Goal: Task Accomplishment & Management: Manage account settings

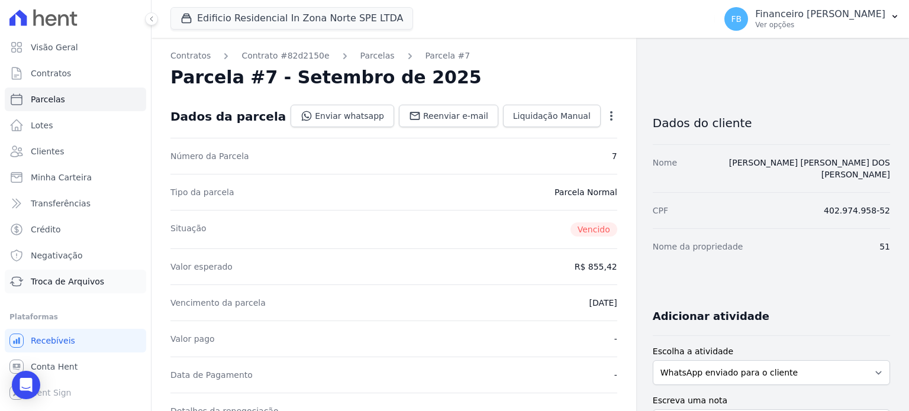
click at [81, 285] on span "Troca de Arquivos" at bounding box center [67, 282] width 73 height 12
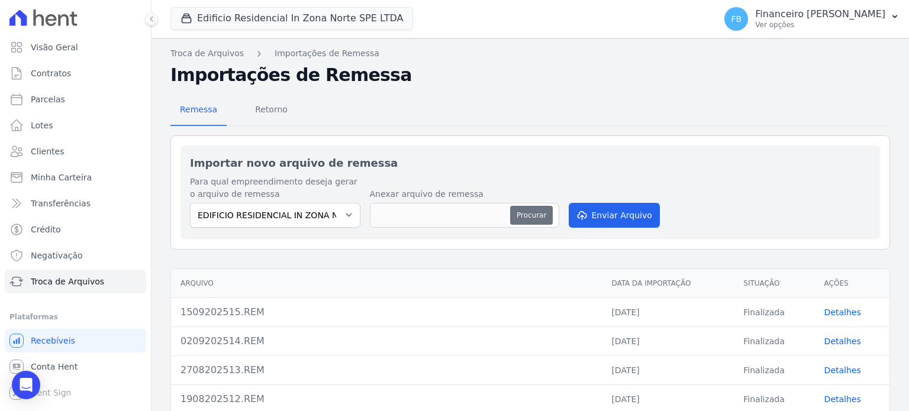
click at [540, 217] on button "Procurar" at bounding box center [531, 215] width 43 height 19
type input "2209202516.REM"
click at [608, 216] on button "Enviar Arquivo" at bounding box center [614, 215] width 91 height 25
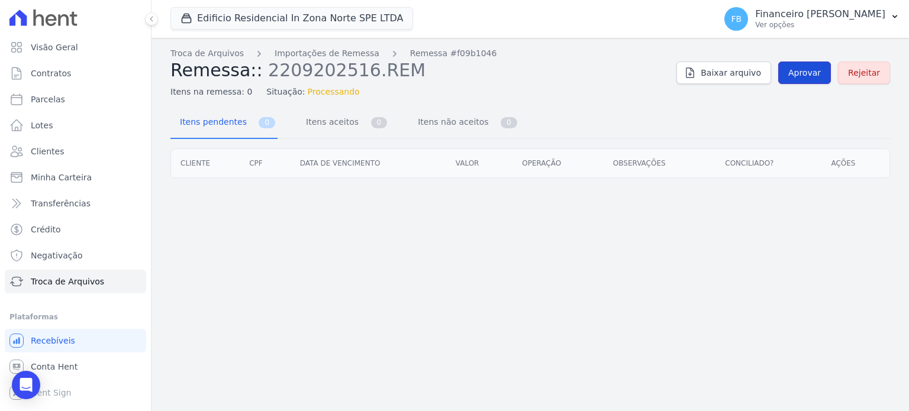
click at [802, 68] on span "Aprovar" at bounding box center [805, 73] width 33 height 12
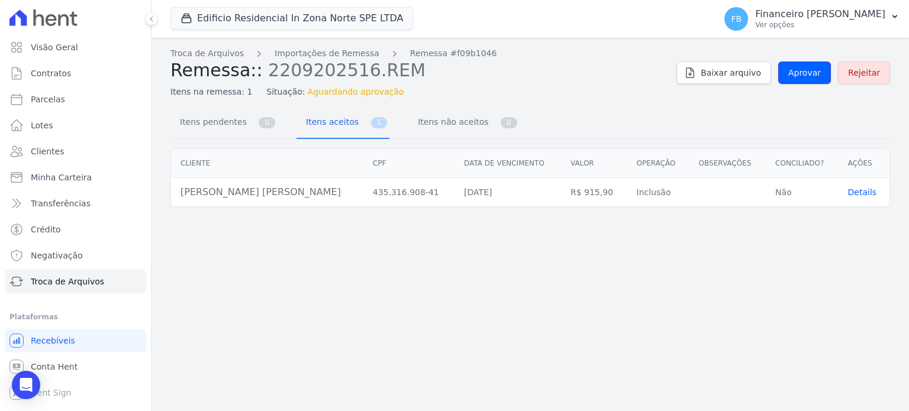
click at [800, 70] on span "Aprovar" at bounding box center [805, 73] width 33 height 12
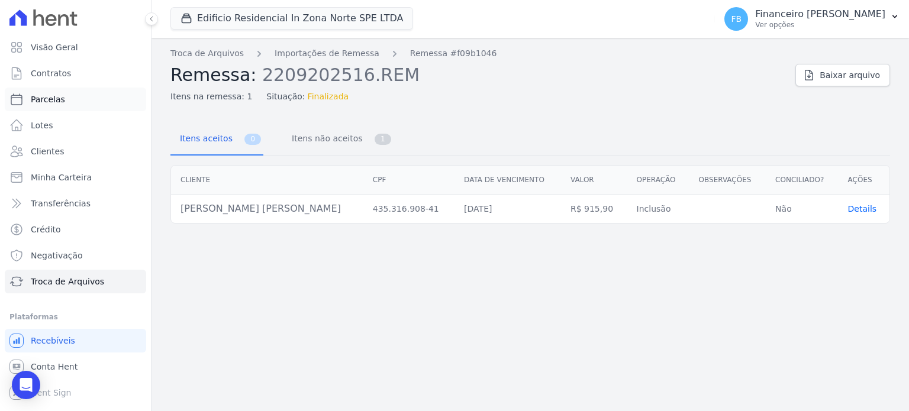
click at [50, 100] on span "Parcelas" at bounding box center [48, 100] width 34 height 12
select select
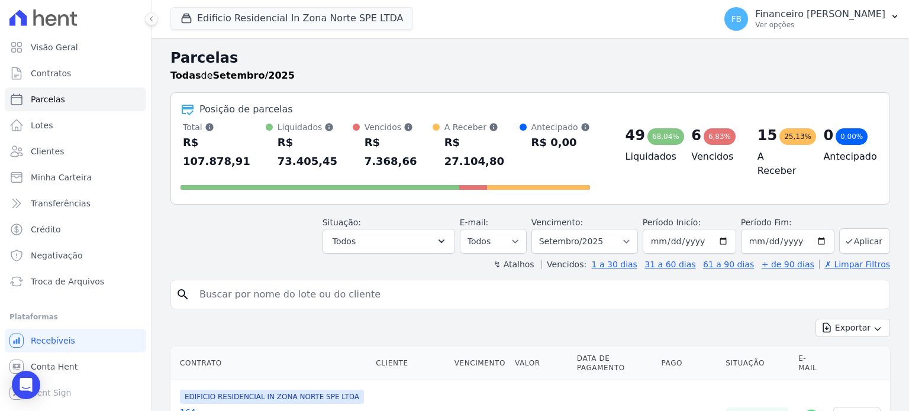
click at [321, 283] on input "search" at bounding box center [538, 295] width 693 height 24
type input "taiana"
select select
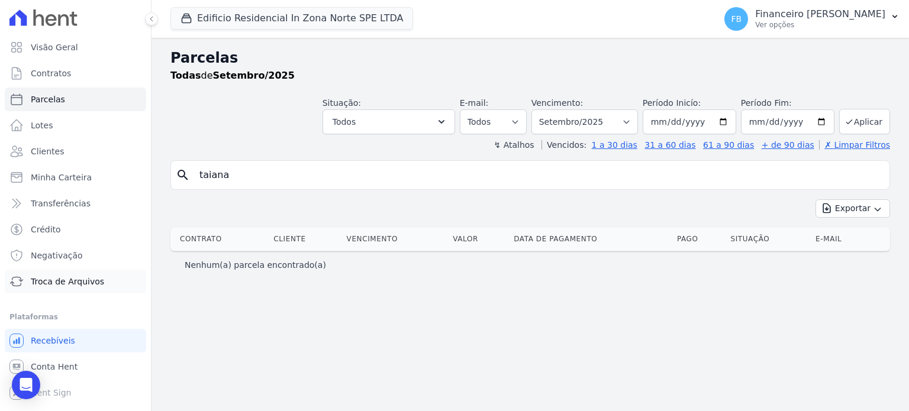
click at [57, 284] on span "Troca de Arquivos" at bounding box center [67, 282] width 73 height 12
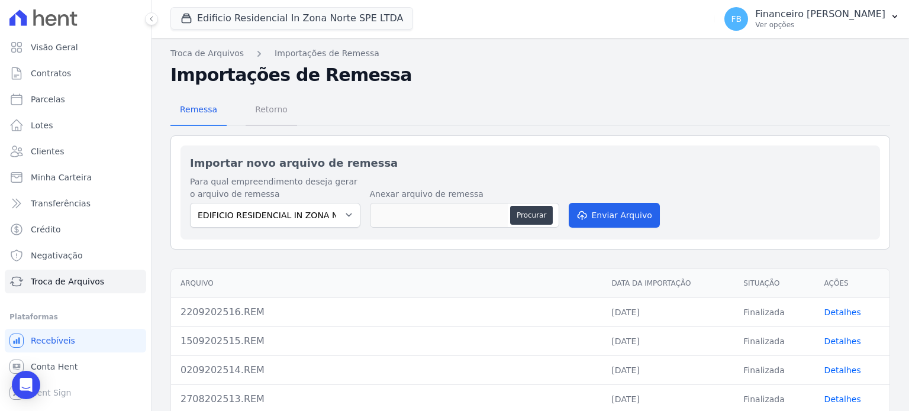
click at [279, 108] on span "Retorno" at bounding box center [271, 110] width 47 height 24
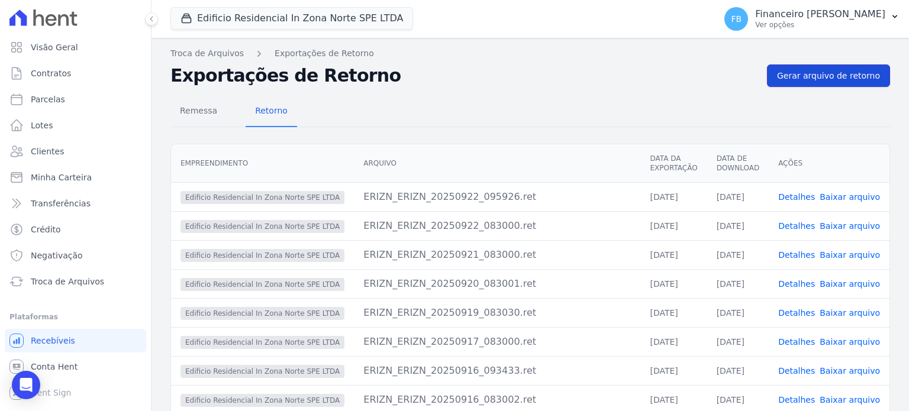
click at [804, 77] on span "Gerar arquivo de retorno" at bounding box center [828, 76] width 103 height 12
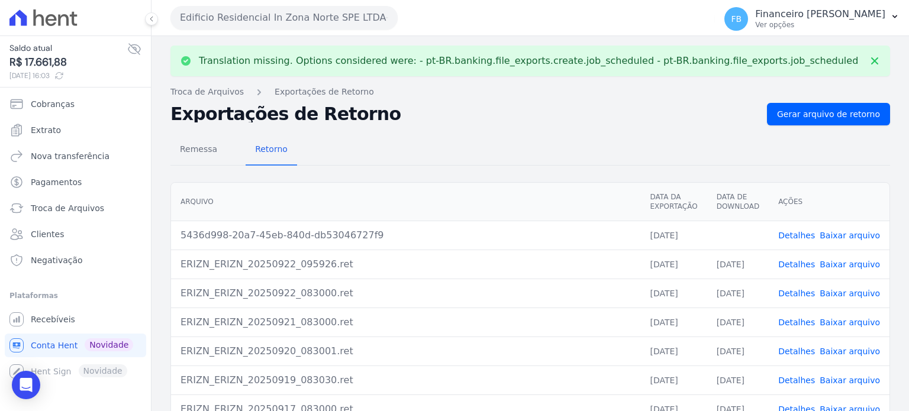
click at [862, 233] on link "Baixar arquivo" at bounding box center [850, 235] width 60 height 9
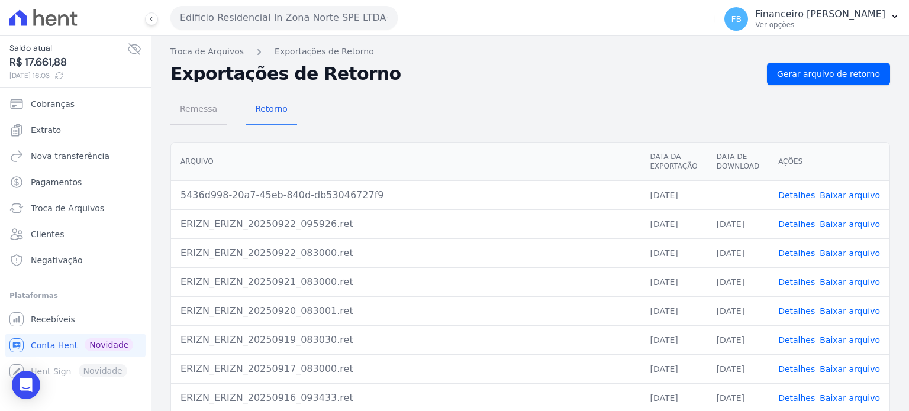
click at [201, 111] on span "Remessa" at bounding box center [199, 109] width 52 height 24
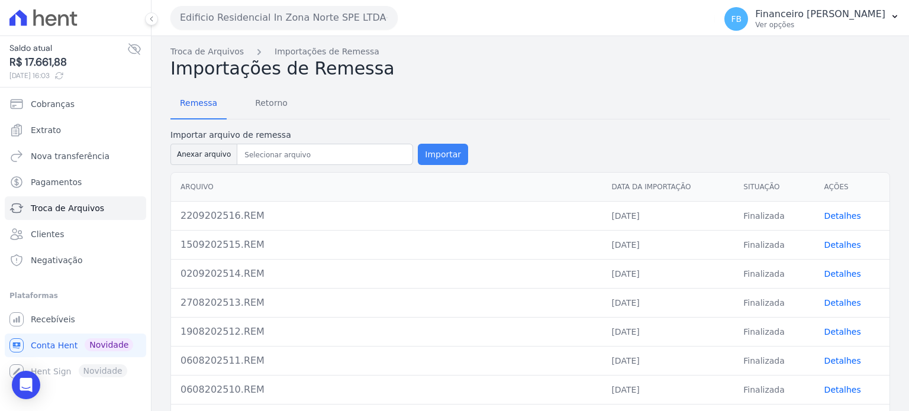
click at [427, 156] on button "Importar" at bounding box center [443, 154] width 50 height 21
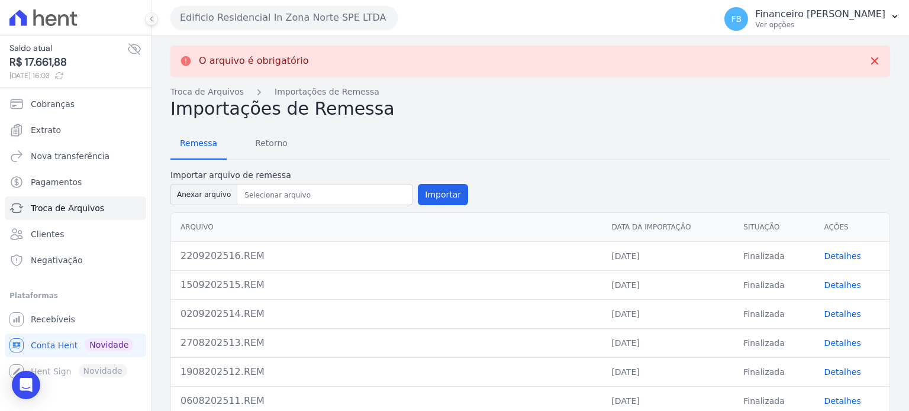
click at [213, 143] on span "Remessa" at bounding box center [199, 143] width 52 height 24
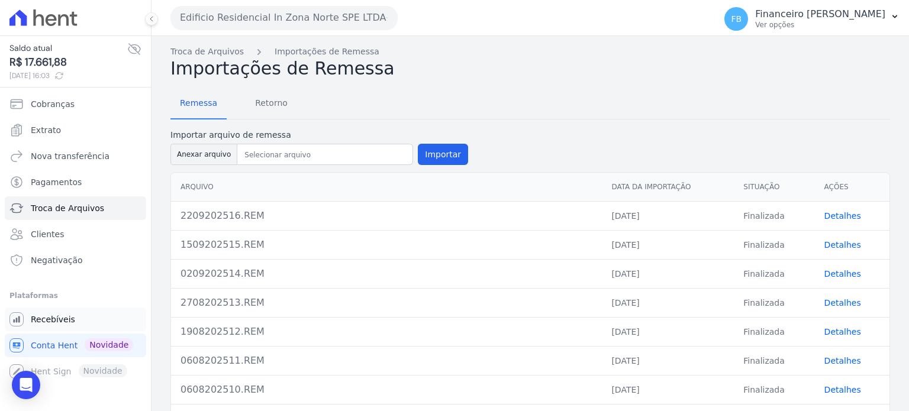
click at [63, 324] on span "Recebíveis" at bounding box center [53, 320] width 44 height 12
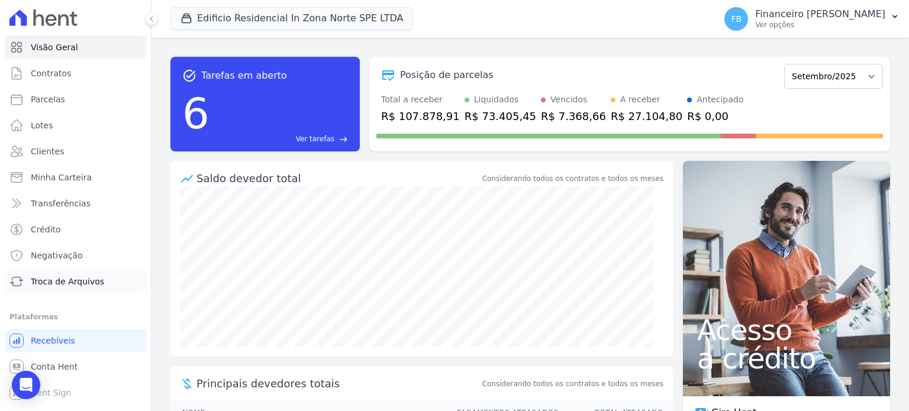
click at [74, 279] on span "Troca de Arquivos" at bounding box center [67, 282] width 73 height 12
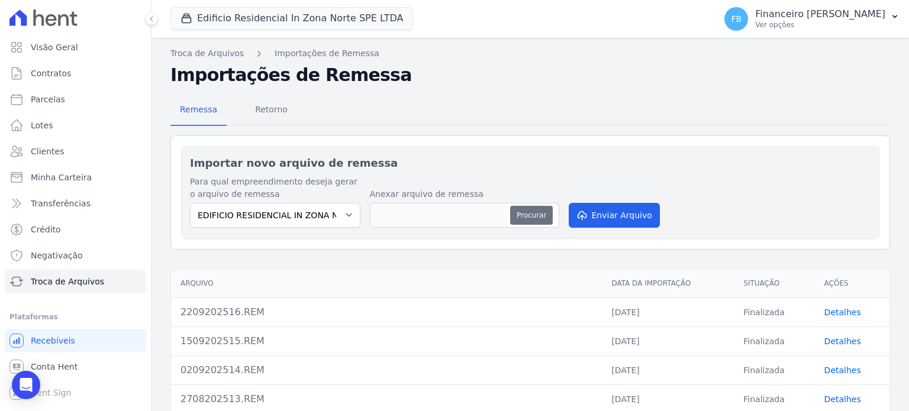
click at [545, 212] on button "Procurar" at bounding box center [531, 215] width 43 height 19
type input "ERIZN_ERIZN_20250922_160355.ret"
click at [606, 213] on button "Enviar Arquivo" at bounding box center [614, 215] width 91 height 25
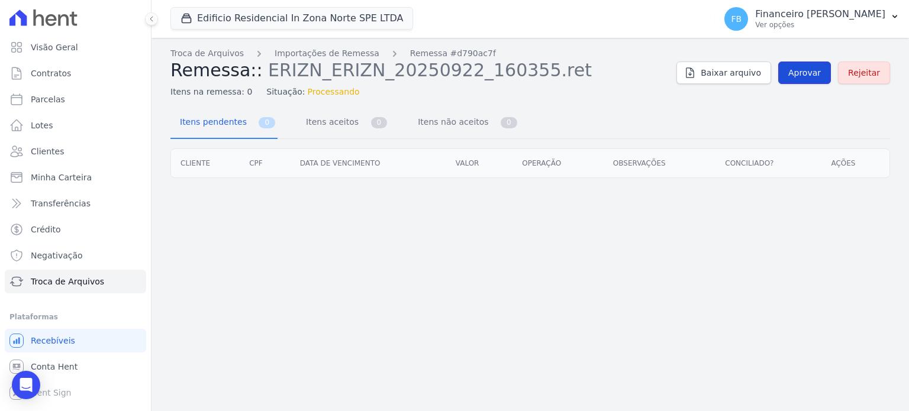
click at [808, 80] on link "Aprovar" at bounding box center [805, 73] width 53 height 22
click at [813, 70] on span "Aprovar" at bounding box center [805, 73] width 33 height 12
click at [92, 99] on link "Parcelas" at bounding box center [76, 100] width 142 height 24
select select
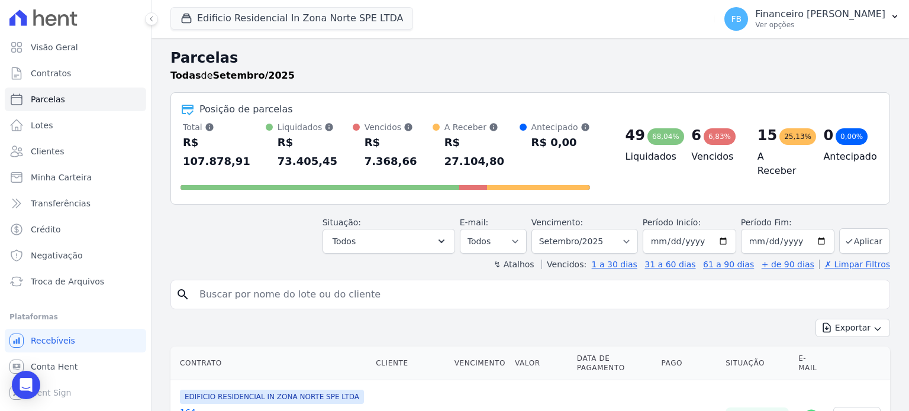
click at [301, 283] on input "search" at bounding box center [538, 295] width 693 height 24
type input "taiana"
select select
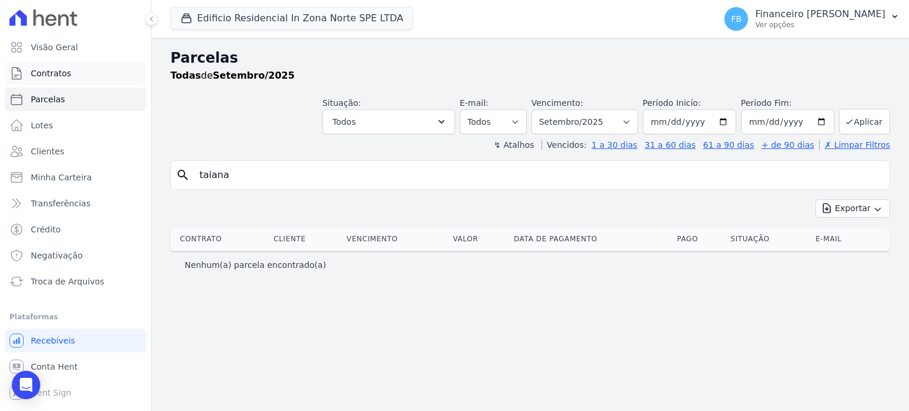
click at [46, 70] on span "Contratos" at bounding box center [51, 73] width 40 height 12
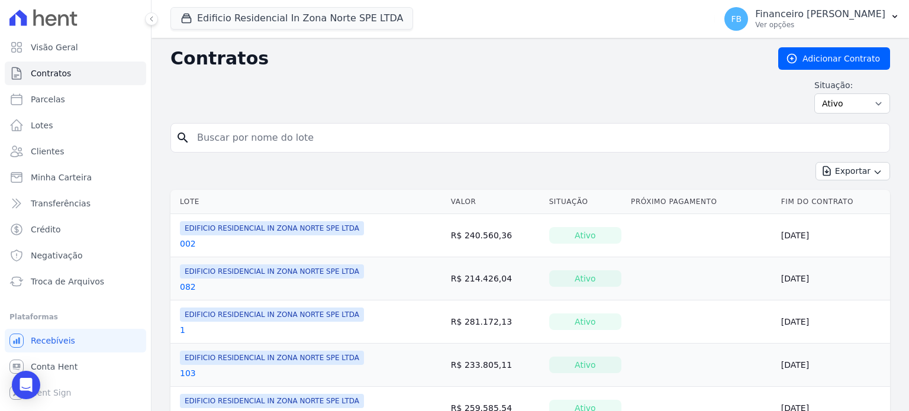
click at [268, 131] on input "search" at bounding box center [537, 138] width 695 height 24
type input "54"
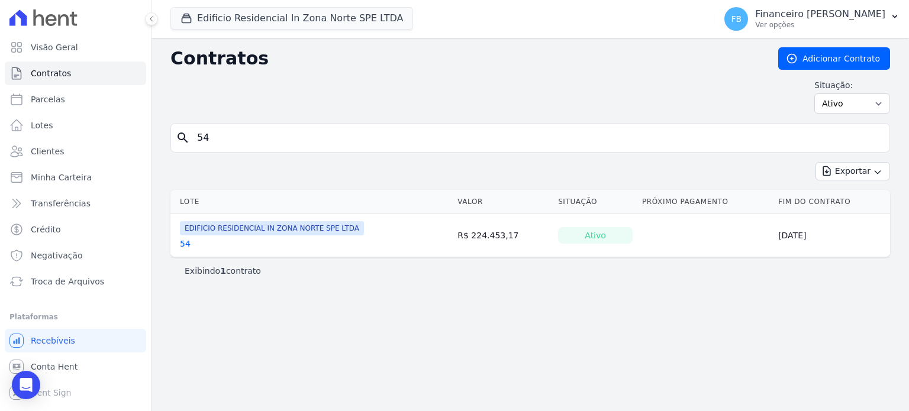
click at [187, 242] on link "54" at bounding box center [185, 244] width 11 height 12
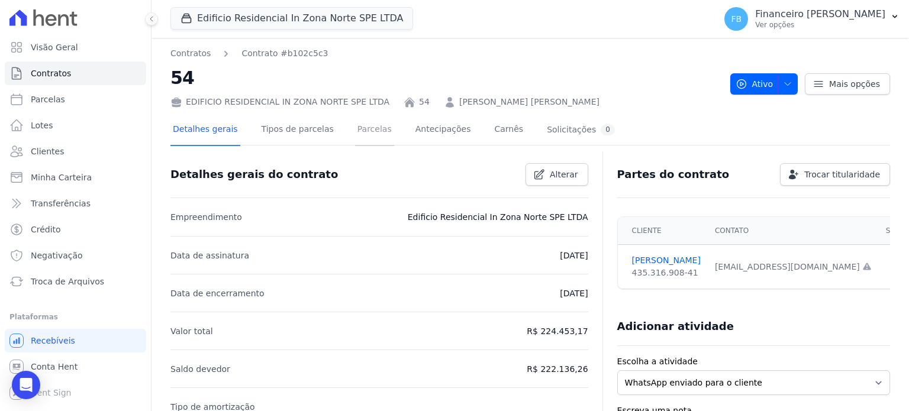
click at [355, 128] on link "Parcelas" at bounding box center [374, 130] width 39 height 31
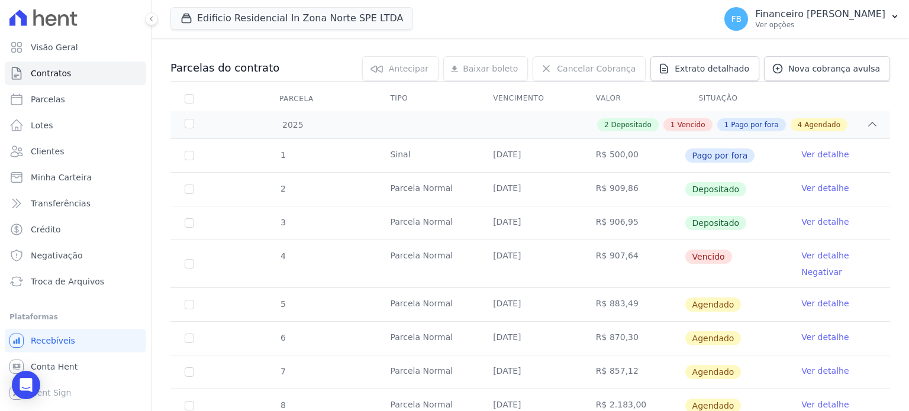
scroll to position [118, 0]
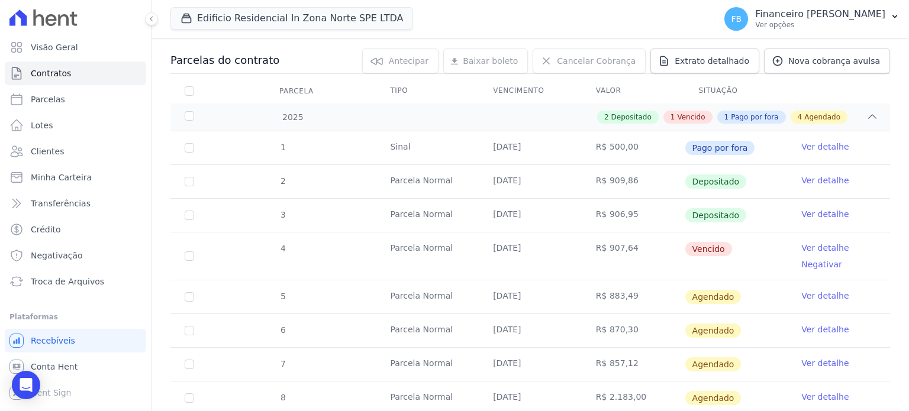
click at [828, 248] on link "Ver detalhe" at bounding box center [825, 248] width 47 height 12
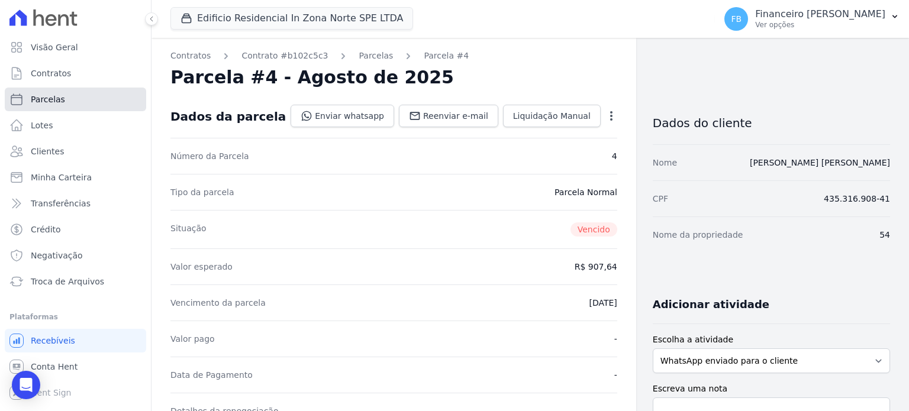
click at [56, 101] on span "Parcelas" at bounding box center [48, 100] width 34 height 12
select select
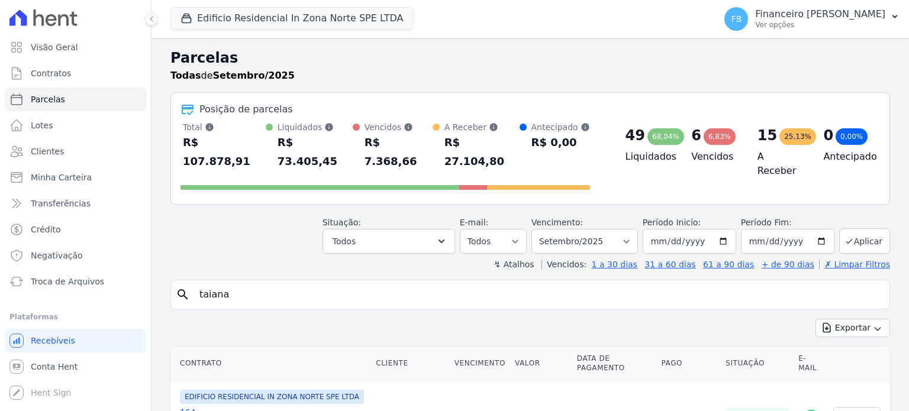
select select
click at [355, 283] on input "search" at bounding box center [538, 295] width 693 height 24
click at [620, 229] on select "Filtrar por período ──────── Todos os meses Agosto/2023 Setembro/2023 Outubro/2…" at bounding box center [585, 241] width 107 height 25
select select "08/2025"
click at [541, 229] on select "Filtrar por período ──────── Todos os meses Agosto/2023 Setembro/2023 Outubro/2…" at bounding box center [585, 241] width 107 height 25
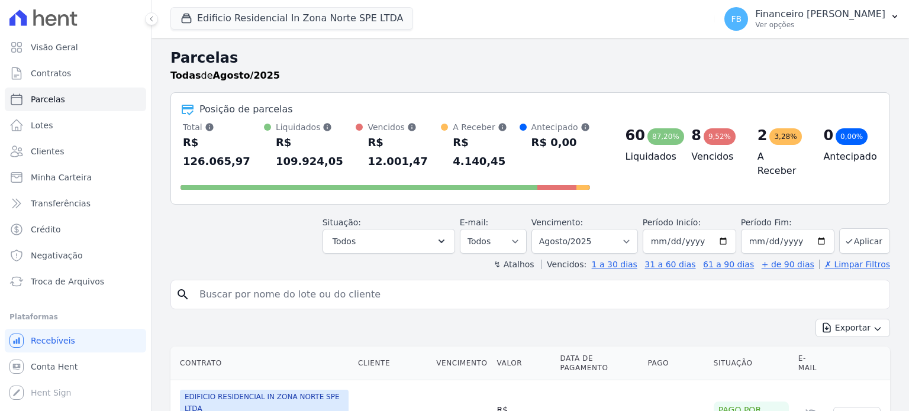
select select
click at [320, 283] on input "search" at bounding box center [538, 295] width 693 height 24
type input "taiana"
select select
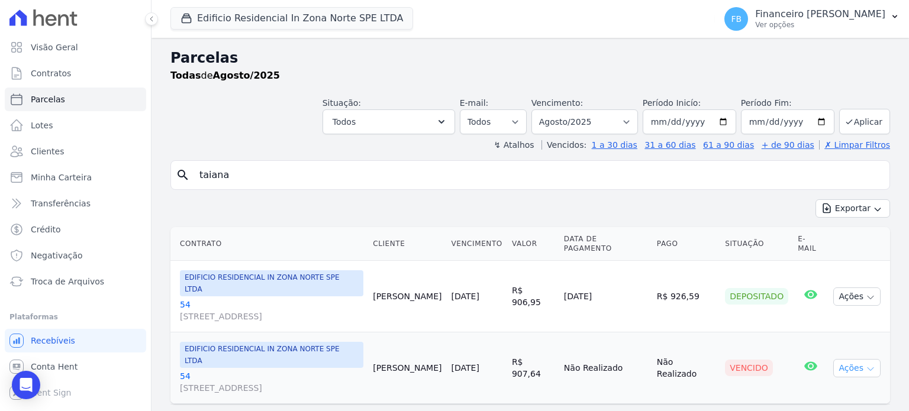
click at [866, 359] on button "Ações" at bounding box center [857, 368] width 47 height 18
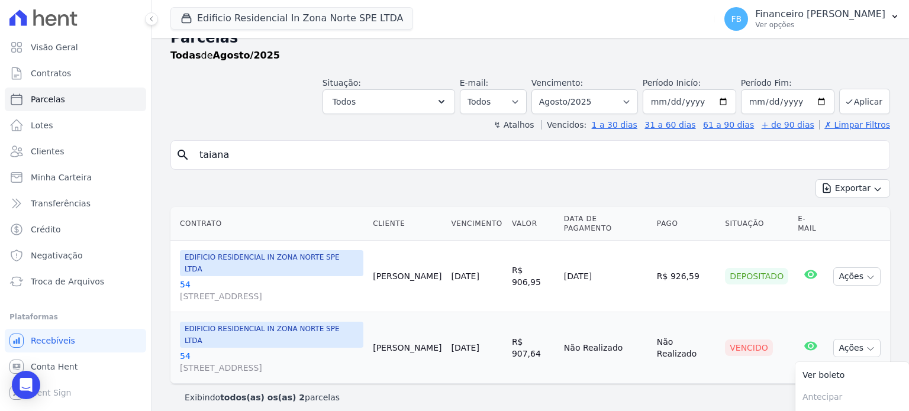
scroll to position [56, 0]
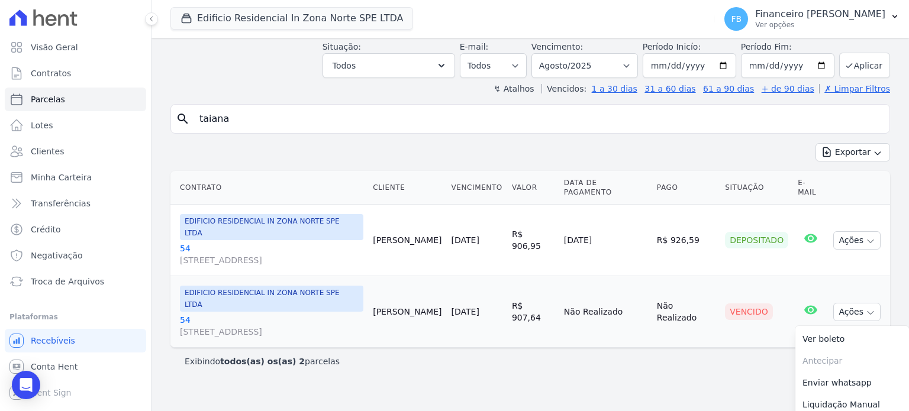
click at [670, 379] on main "Parcelas Todas de Agosto/2025 Situação: Agendado Em Aberto Pago Processando Can…" at bounding box center [531, 225] width 758 height 374
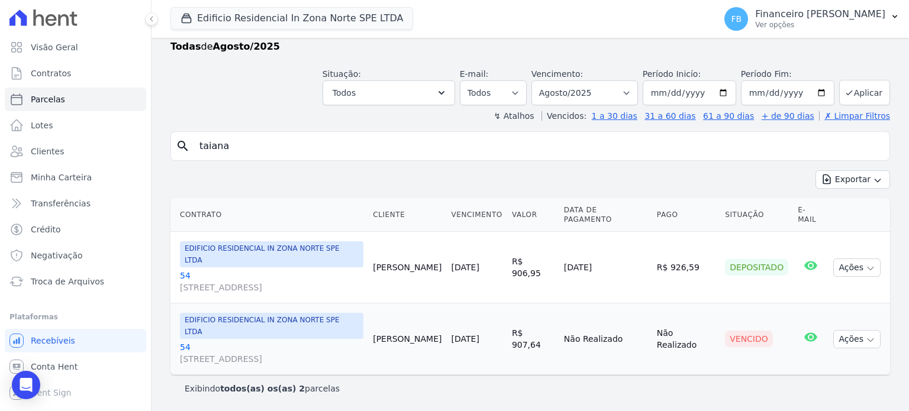
scroll to position [0, 0]
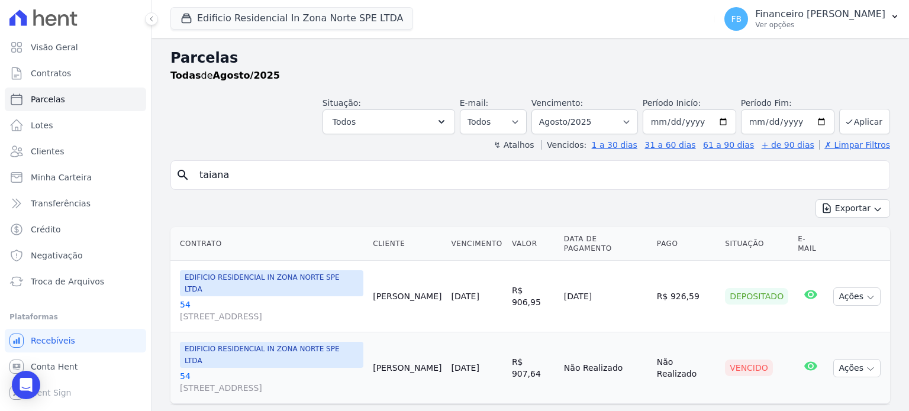
click at [184, 371] on link "54 [STREET_ADDRESS][PERSON_NAME]" at bounding box center [272, 383] width 184 height 24
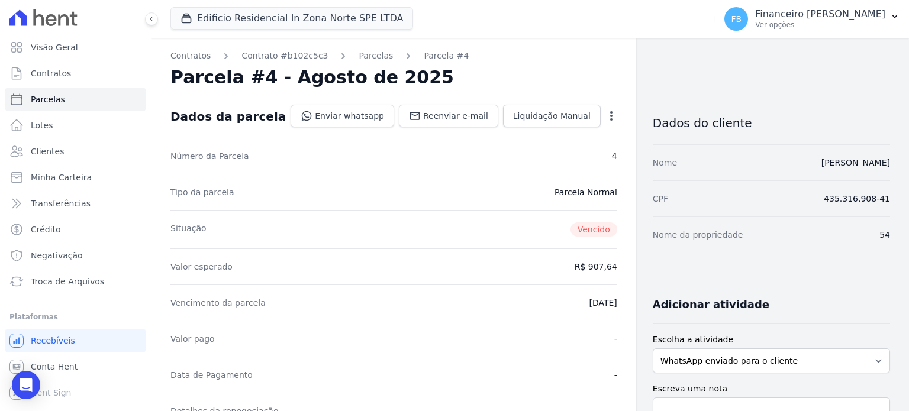
click at [606, 117] on icon "button" at bounding box center [612, 116] width 12 height 12
click at [566, 156] on link "Cancelar Cobrança" at bounding box center [561, 153] width 104 height 21
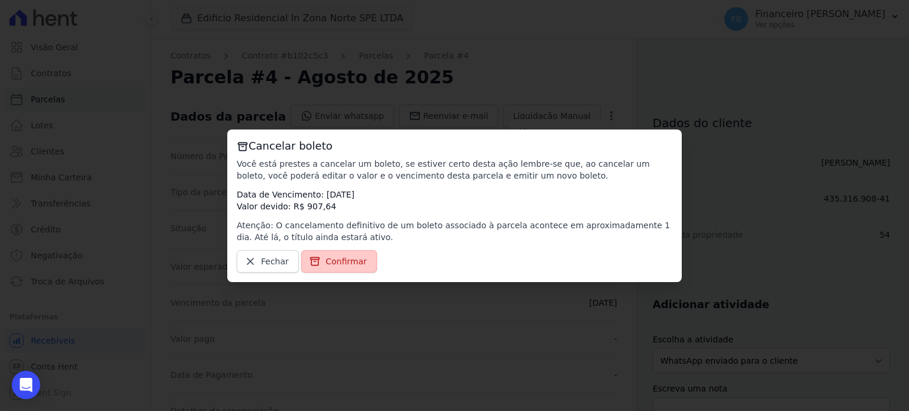
click at [348, 270] on link "Confirmar" at bounding box center [339, 261] width 76 height 22
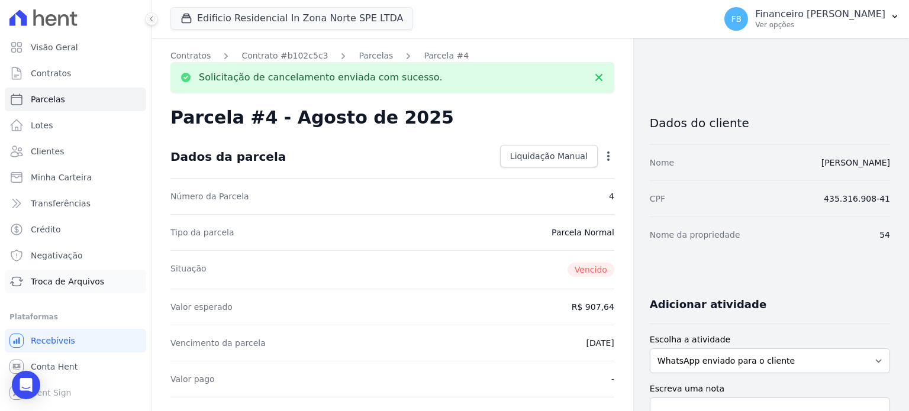
click at [98, 279] on link "Troca de Arquivos" at bounding box center [76, 282] width 142 height 24
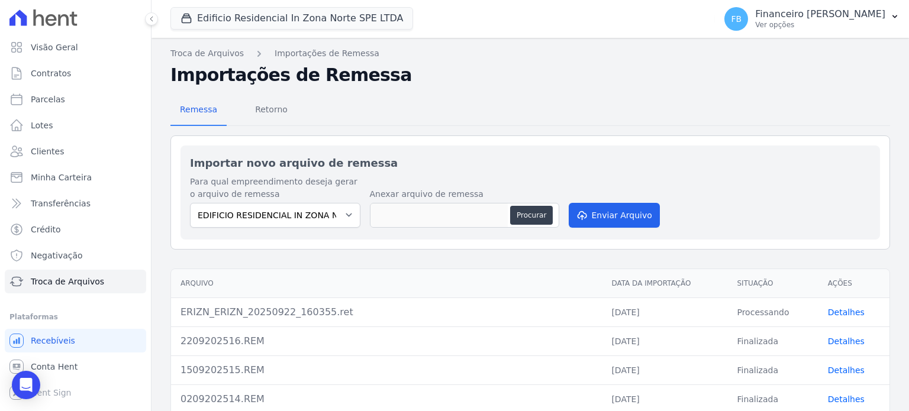
click at [844, 308] on link "Detalhes" at bounding box center [846, 312] width 37 height 9
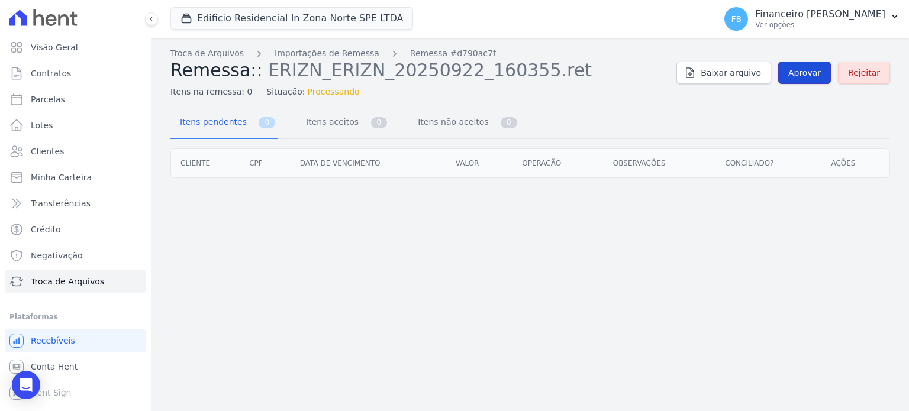
click at [809, 80] on link "Aprovar" at bounding box center [805, 73] width 53 height 22
click at [807, 70] on span "Aprovar" at bounding box center [805, 73] width 33 height 12
click at [803, 78] on span "Aprovar" at bounding box center [805, 73] width 33 height 12
click at [337, 127] on span "Itens aceitos" at bounding box center [330, 122] width 62 height 24
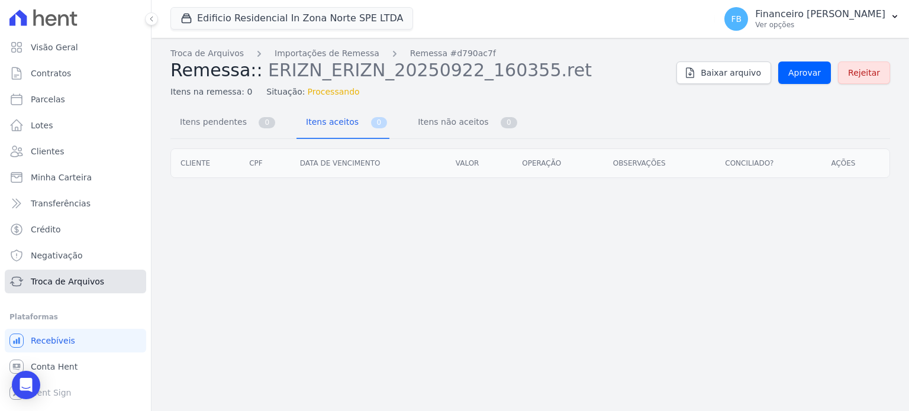
click at [81, 282] on span "Troca de Arquivos" at bounding box center [67, 282] width 73 height 12
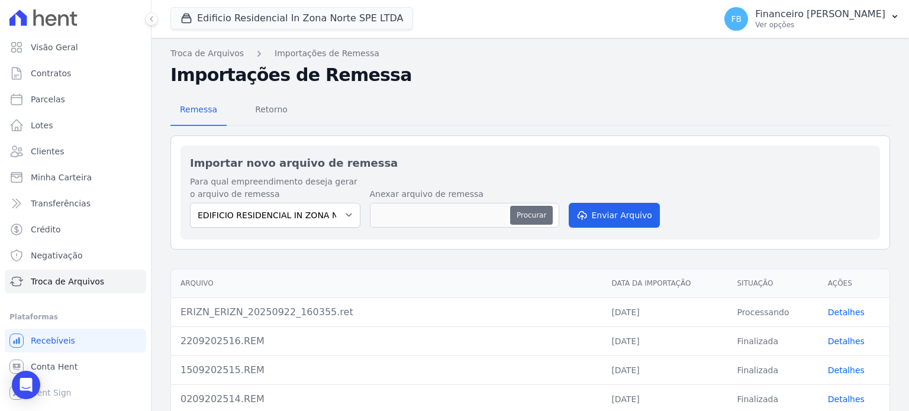
click at [535, 220] on button "Procurar" at bounding box center [531, 215] width 43 height 19
type input "ERIZN_ERIZN_20250922_160355.ret"
click at [533, 211] on button "Procurar" at bounding box center [531, 215] width 43 height 19
click at [532, 210] on button "Procurar" at bounding box center [531, 215] width 43 height 19
type input "2209202518.REM"
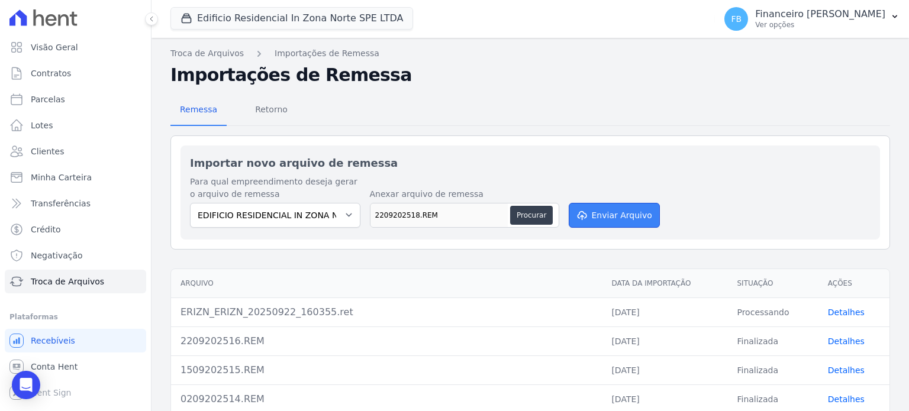
click at [607, 211] on button "Enviar Arquivo" at bounding box center [614, 215] width 91 height 25
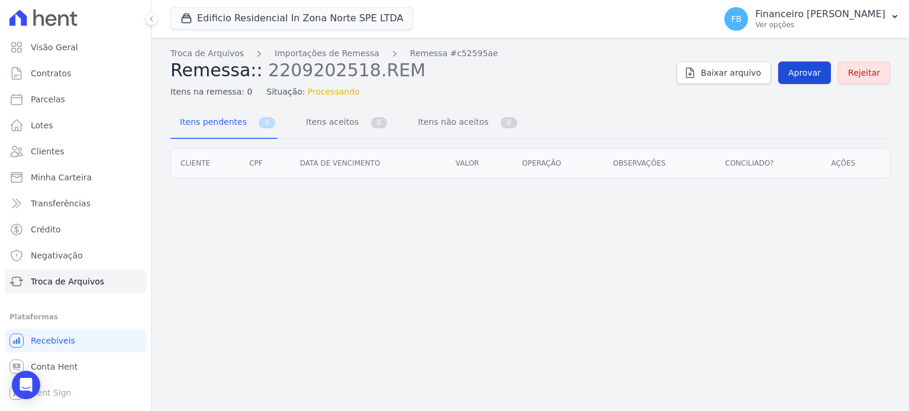
click at [802, 68] on span "Aprovar" at bounding box center [805, 73] width 33 height 12
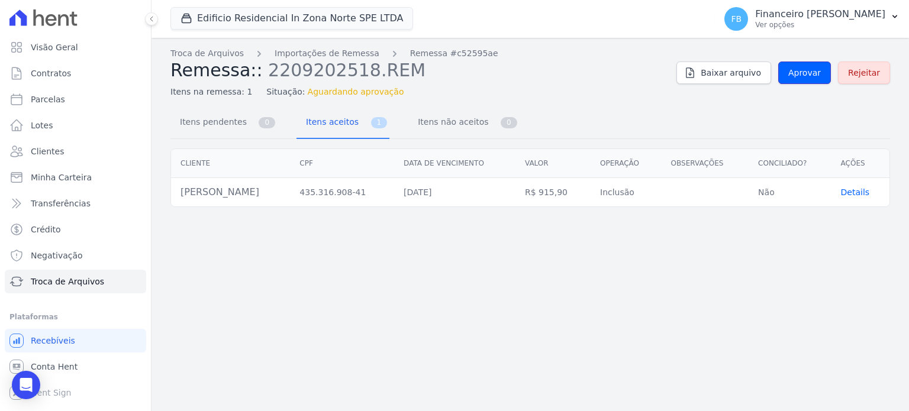
click at [802, 68] on span "Aprovar" at bounding box center [805, 73] width 33 height 12
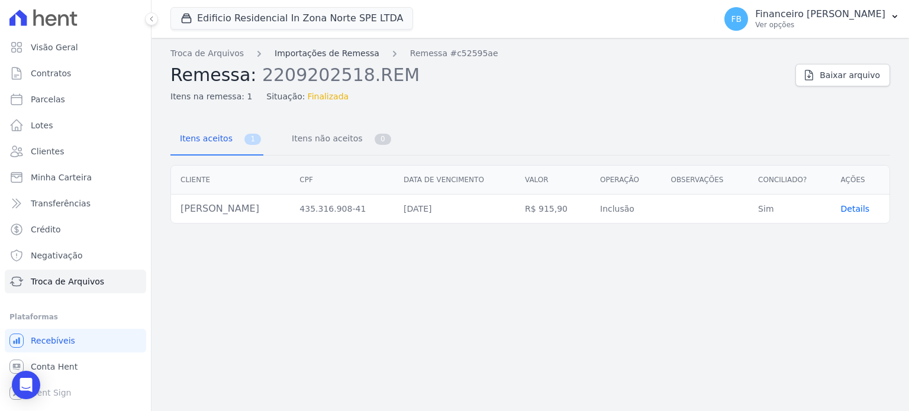
click at [290, 54] on link "Importações de Remessa" at bounding box center [327, 53] width 105 height 12
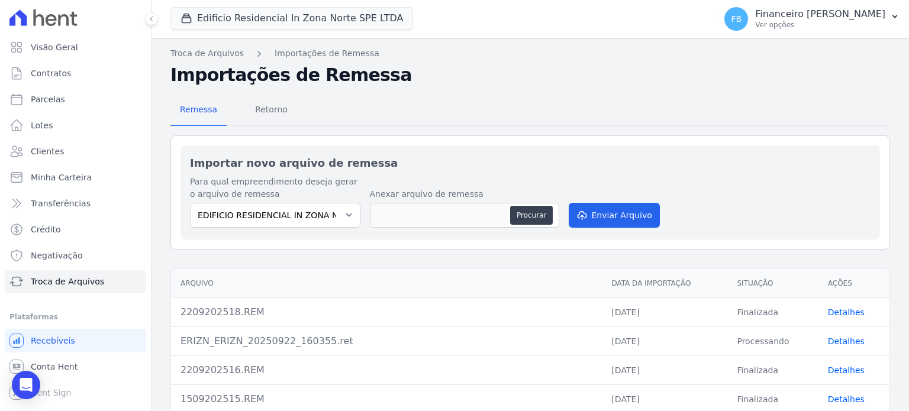
click at [844, 339] on link "Detalhes" at bounding box center [846, 341] width 37 height 9
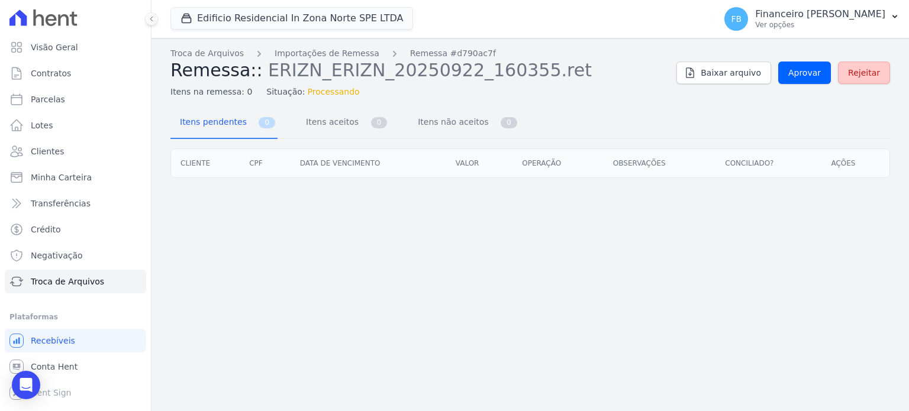
click at [872, 75] on span "Rejeitar" at bounding box center [864, 73] width 32 height 12
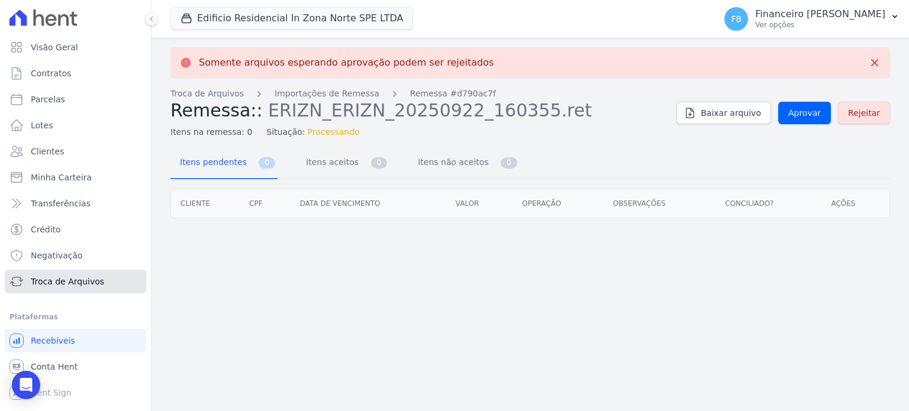
click at [76, 291] on link "Troca de Arquivos" at bounding box center [76, 282] width 142 height 24
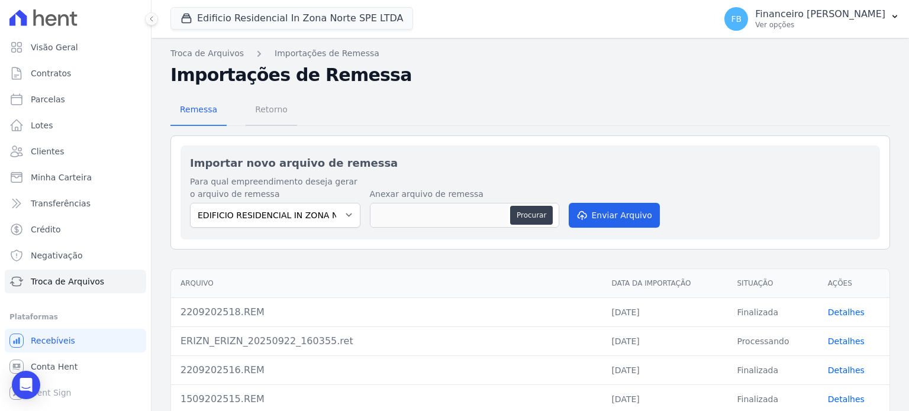
click at [259, 112] on span "Retorno" at bounding box center [271, 110] width 47 height 24
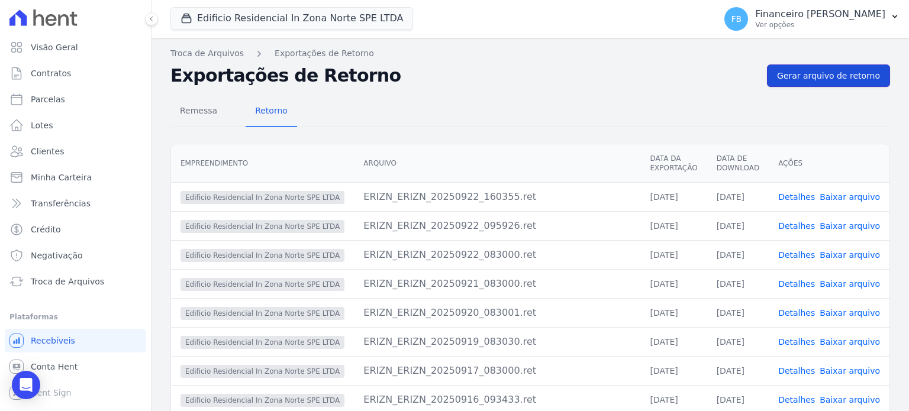
click at [834, 69] on link "Gerar arquivo de retorno" at bounding box center [828, 76] width 123 height 22
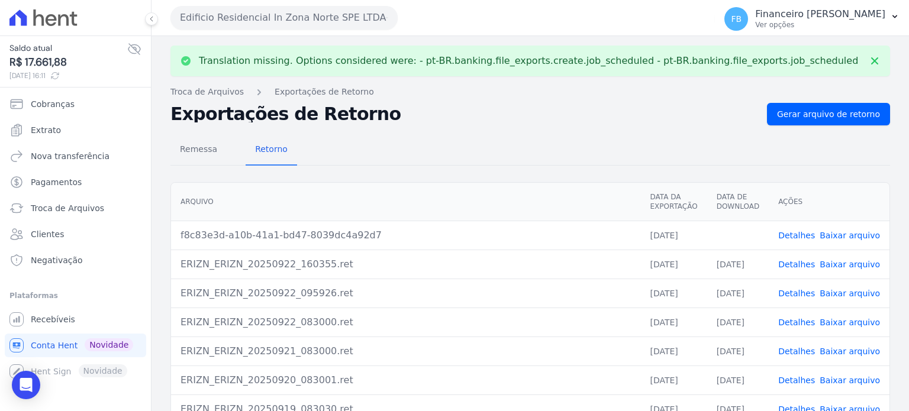
click at [855, 234] on link "Baixar arquivo" at bounding box center [850, 235] width 60 height 9
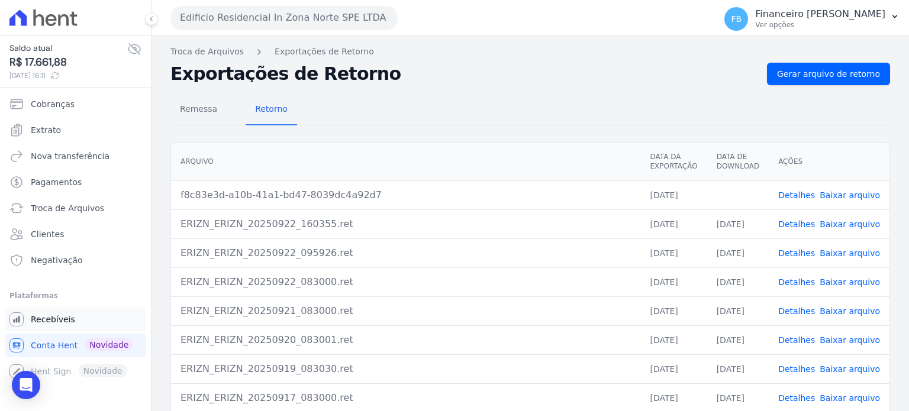
click at [61, 323] on span "Recebíveis" at bounding box center [53, 320] width 44 height 12
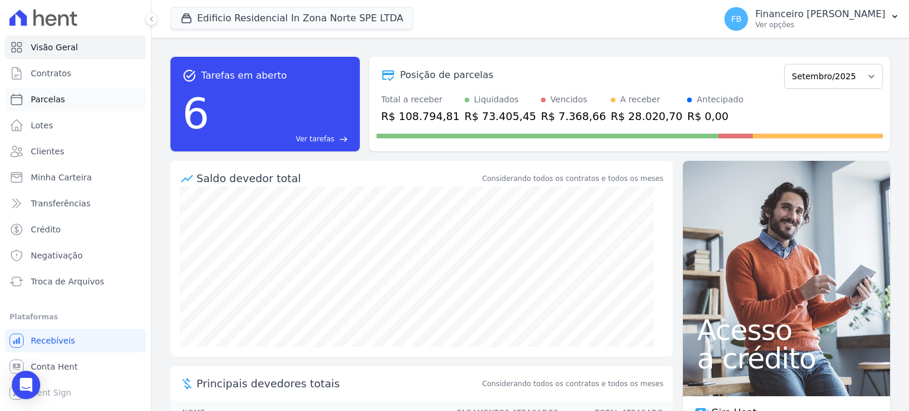
click at [70, 97] on link "Parcelas" at bounding box center [76, 100] width 142 height 24
select select
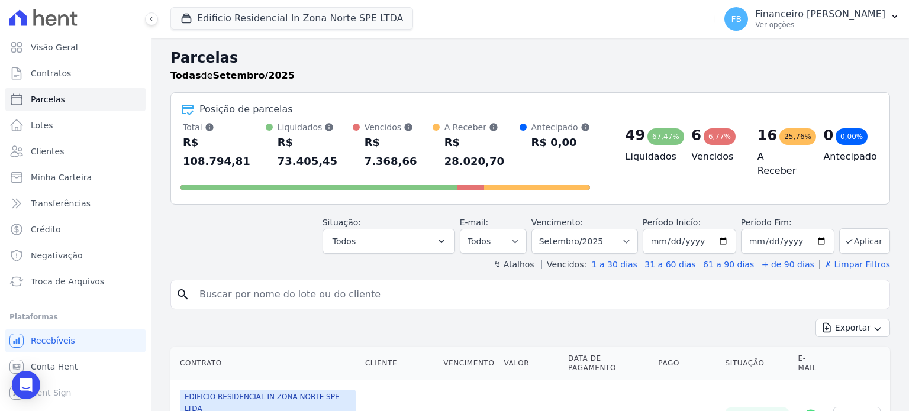
click at [369, 283] on input "search" at bounding box center [538, 295] width 693 height 24
type input "taiana"
select select
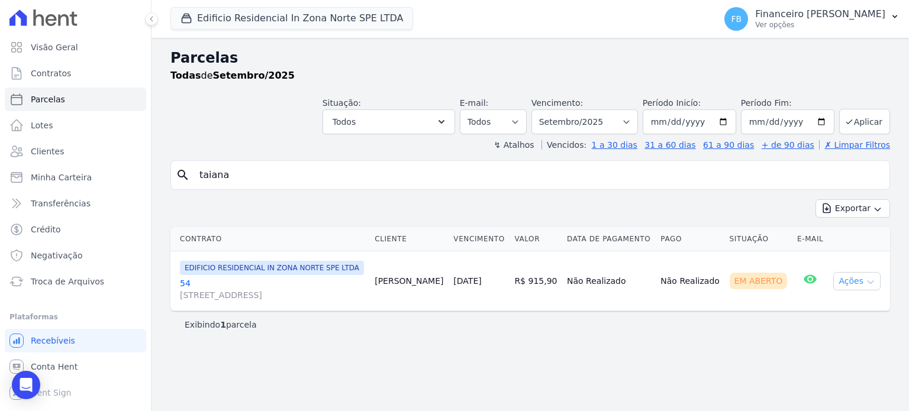
click at [866, 282] on button "Ações" at bounding box center [857, 281] width 47 height 18
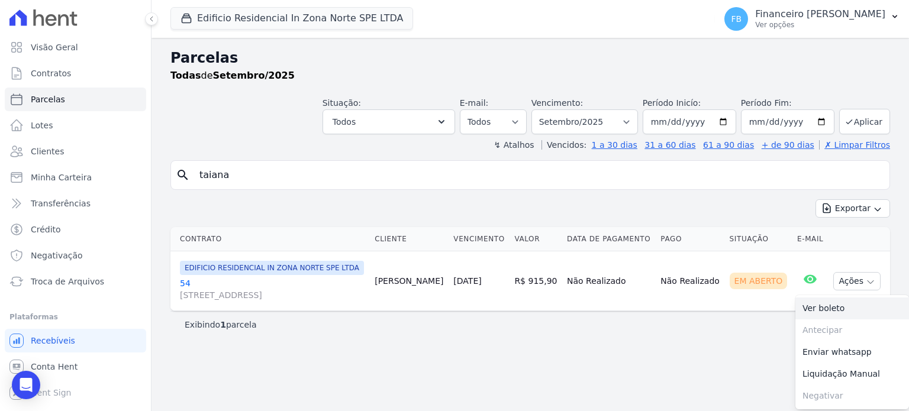
click at [836, 305] on link "Ver boleto" at bounding box center [853, 309] width 114 height 22
drag, startPoint x: 244, startPoint y: 179, endPoint x: 0, endPoint y: 125, distance: 249.9
click at [0, 125] on div "Visão Geral Contratos [GEOGRAPHIC_DATA] Lotes Clientes Minha Carteira Transferê…" at bounding box center [454, 205] width 909 height 411
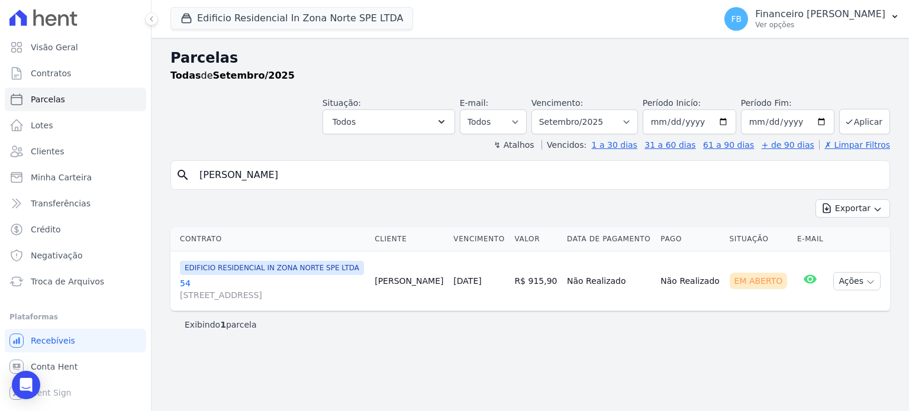
type input "[PERSON_NAME]"
select select
click at [181, 281] on link "51 [STREET_ADDRESS][PERSON_NAME]" at bounding box center [274, 290] width 188 height 24
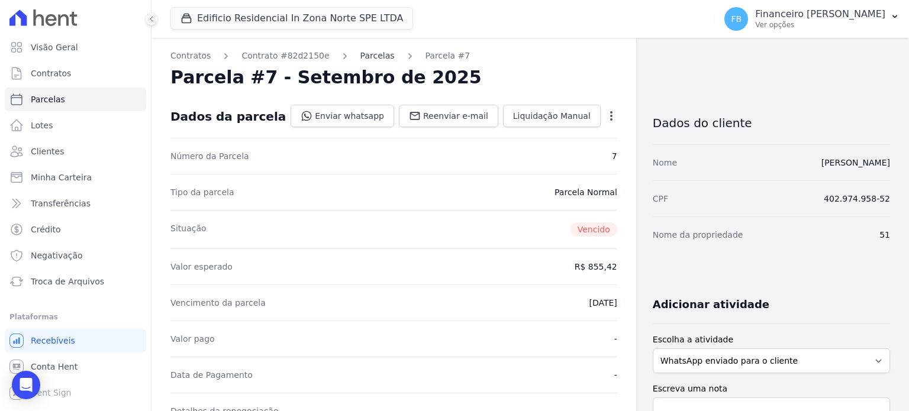
click at [363, 54] on link "Parcelas" at bounding box center [378, 56] width 34 height 12
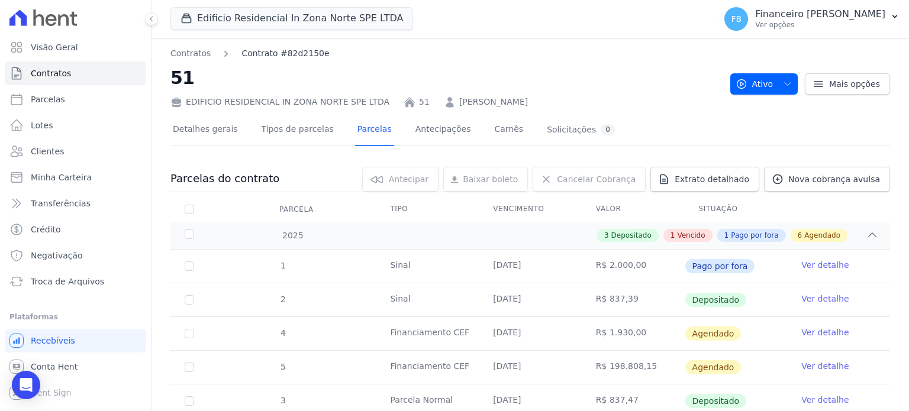
click at [292, 56] on link "Contrato #82d2150e" at bounding box center [286, 53] width 88 height 12
click at [263, 49] on link "Contrato #82d2150e" at bounding box center [286, 53] width 88 height 12
click at [475, 102] on link "[PERSON_NAME]" at bounding box center [493, 102] width 69 height 12
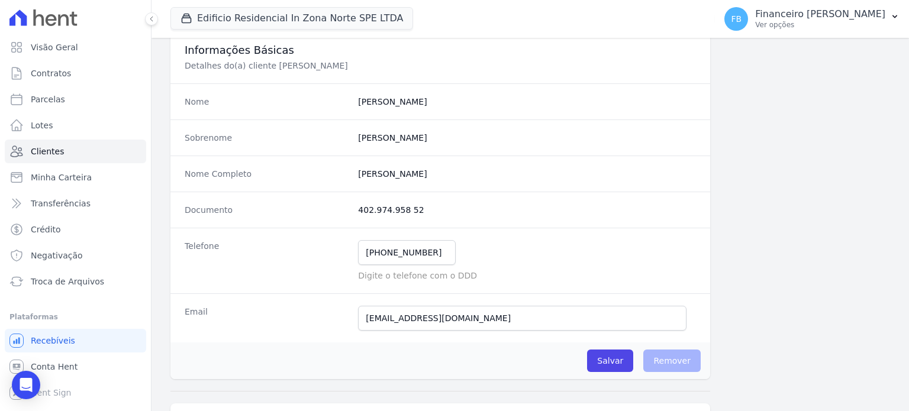
scroll to position [178, 0]
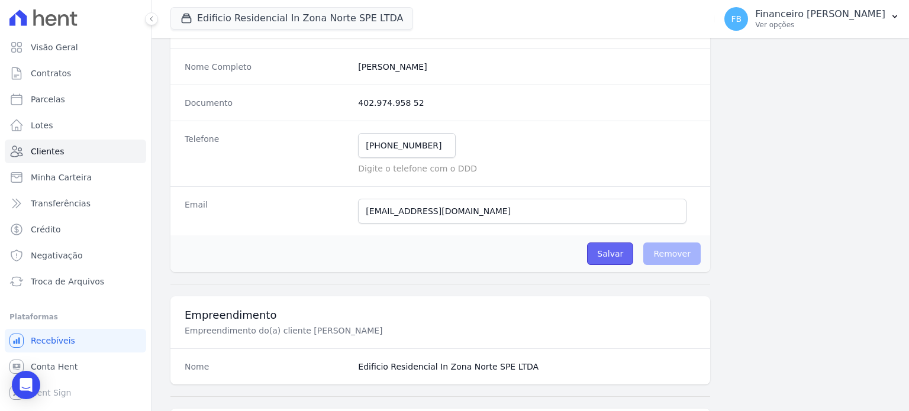
click at [611, 252] on input "Salvar" at bounding box center [610, 254] width 46 height 22
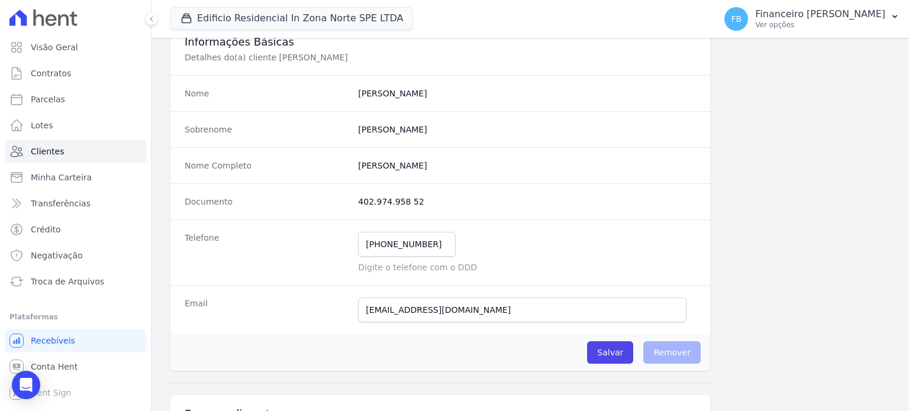
scroll to position [296, 0]
